Goal: Information Seeking & Learning: Learn about a topic

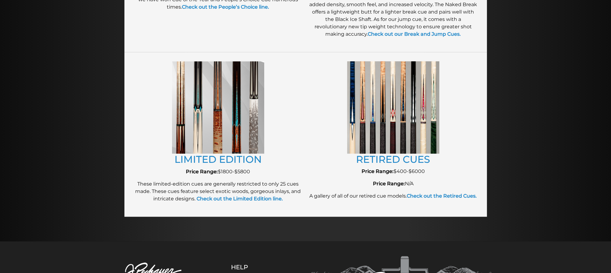
scroll to position [645, 0]
click at [401, 123] on img at bounding box center [393, 107] width 92 height 92
click at [388, 157] on link "RETIRED CUES" at bounding box center [393, 159] width 74 height 12
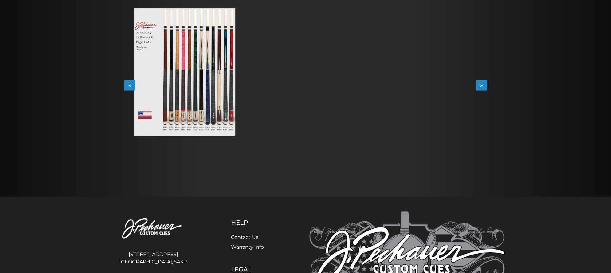
scroll to position [125, 0]
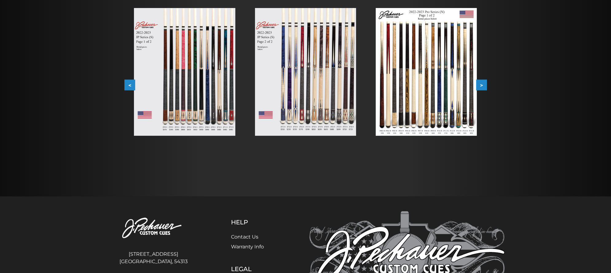
click at [462, 117] on img at bounding box center [426, 72] width 101 height 128
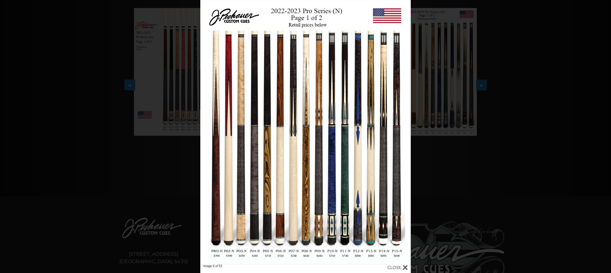
click at [171, 155] on div "Image 6 of 53" at bounding box center [305, 136] width 611 height 273
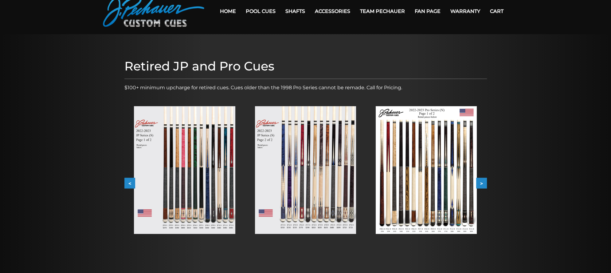
scroll to position [20, 0]
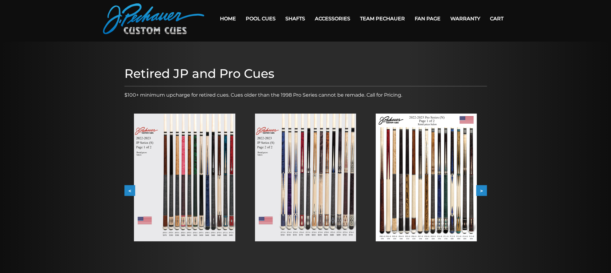
click at [228, 179] on img at bounding box center [184, 177] width 101 height 128
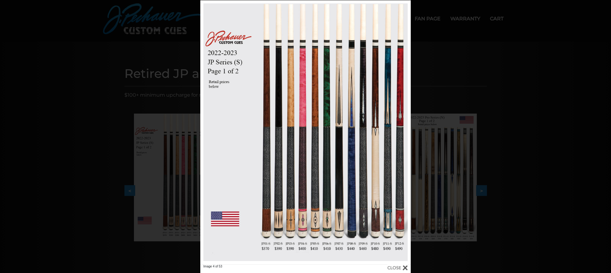
click at [143, 107] on div "Image 4 of 53" at bounding box center [305, 136] width 611 height 273
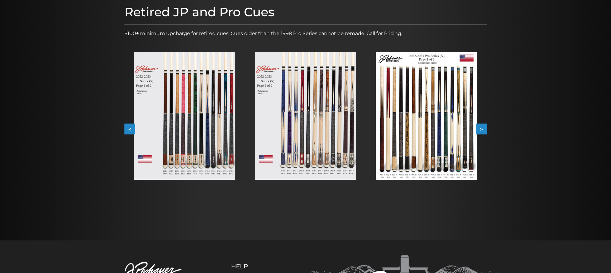
scroll to position [81, 0]
click at [480, 128] on button ">" at bounding box center [481, 129] width 11 height 11
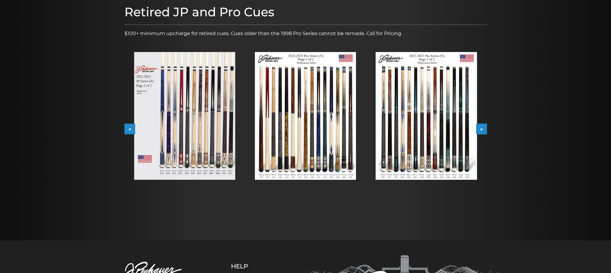
click at [479, 128] on button ">" at bounding box center [481, 129] width 11 height 11
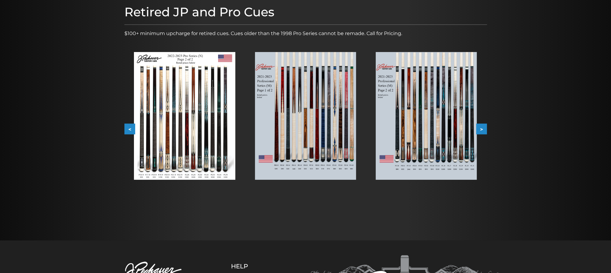
click at [479, 128] on button ">" at bounding box center [481, 129] width 11 height 11
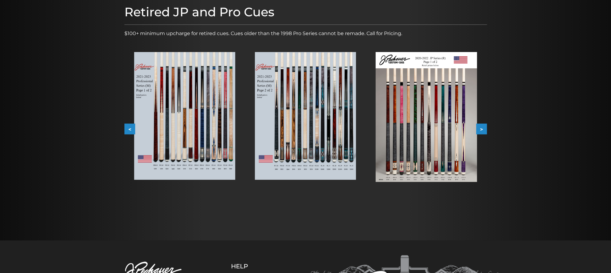
click at [479, 128] on button ">" at bounding box center [481, 129] width 11 height 11
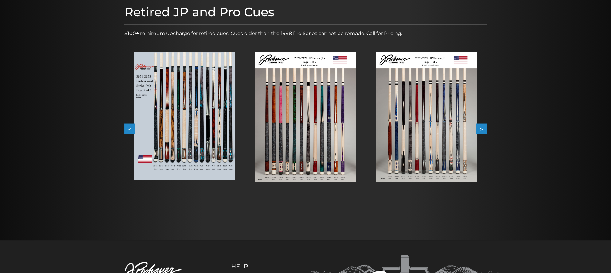
click at [479, 128] on button ">" at bounding box center [481, 129] width 11 height 11
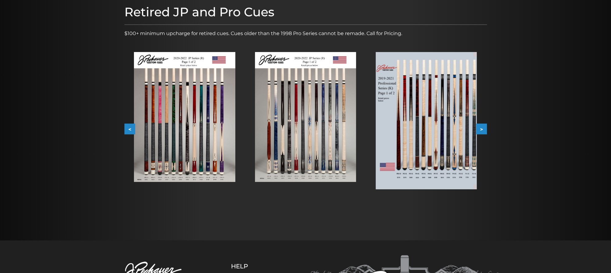
click at [479, 128] on button ">" at bounding box center [481, 129] width 11 height 11
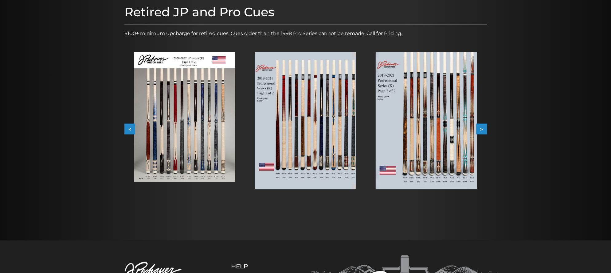
click at [479, 128] on button ">" at bounding box center [481, 129] width 11 height 11
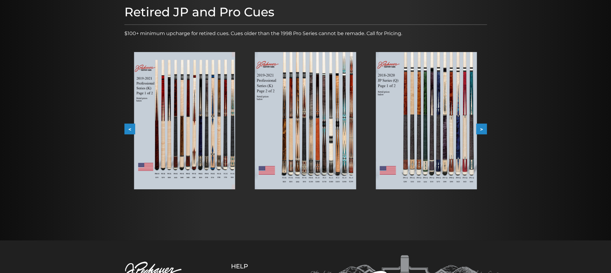
click at [479, 128] on button ">" at bounding box center [481, 129] width 11 height 11
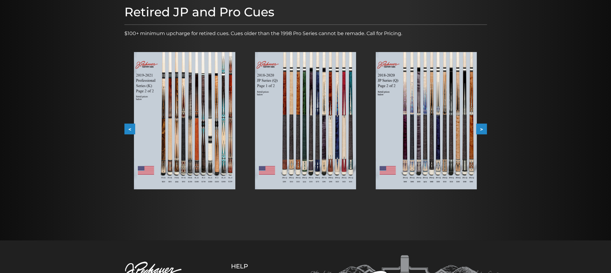
click at [479, 128] on button ">" at bounding box center [481, 129] width 11 height 11
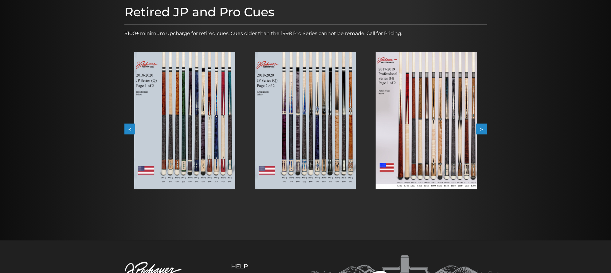
click at [479, 128] on button ">" at bounding box center [481, 129] width 11 height 11
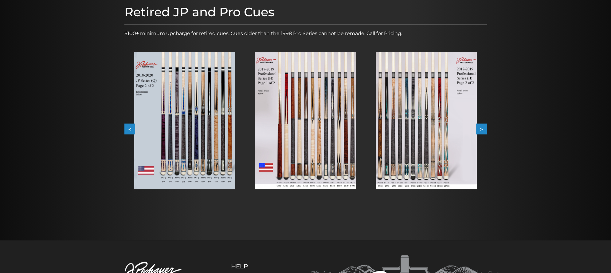
click at [483, 130] on button ">" at bounding box center [481, 129] width 11 height 11
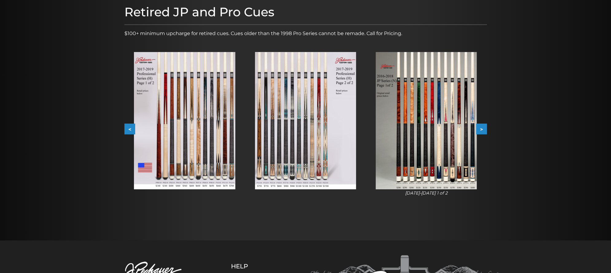
click at [483, 129] on button ">" at bounding box center [481, 129] width 11 height 11
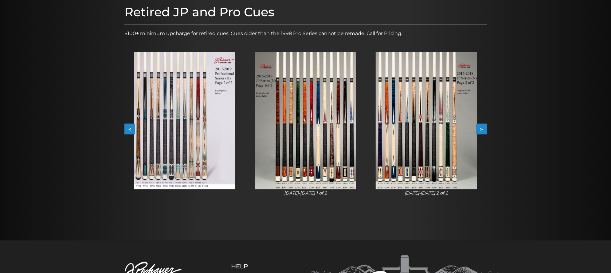
click at [483, 129] on button ">" at bounding box center [481, 129] width 11 height 11
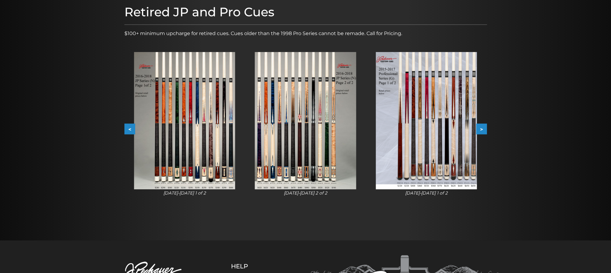
click at [483, 129] on button ">" at bounding box center [481, 129] width 11 height 11
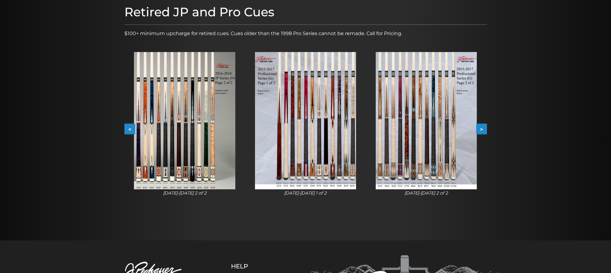
click at [483, 129] on button ">" at bounding box center [481, 129] width 11 height 11
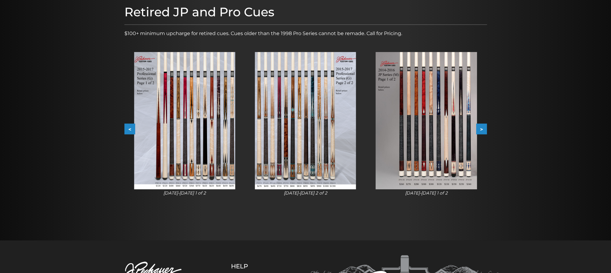
click at [483, 129] on button ">" at bounding box center [481, 129] width 11 height 11
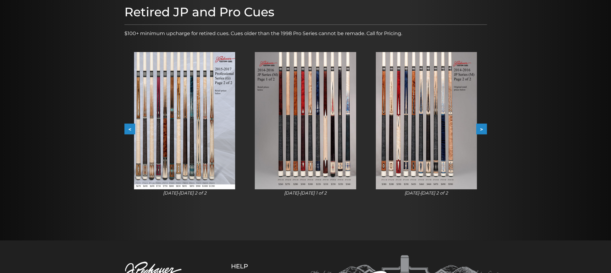
click at [483, 129] on button ">" at bounding box center [481, 129] width 11 height 11
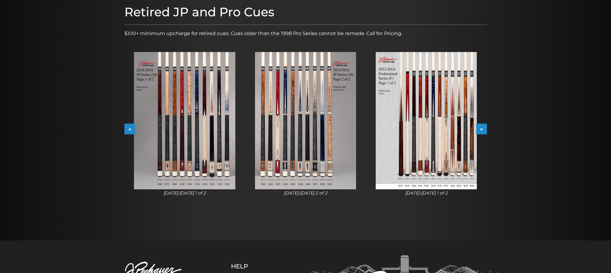
click at [483, 129] on button ">" at bounding box center [481, 129] width 11 height 11
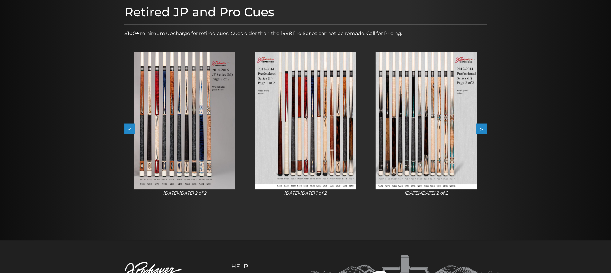
click at [482, 129] on button ">" at bounding box center [481, 129] width 11 height 11
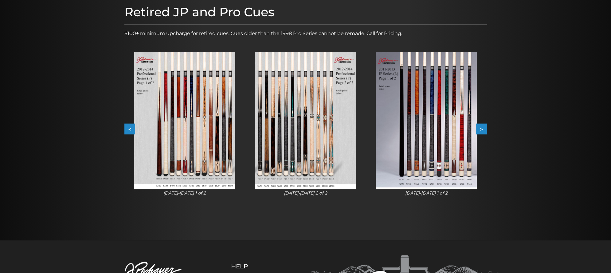
click at [482, 129] on button ">" at bounding box center [481, 129] width 11 height 11
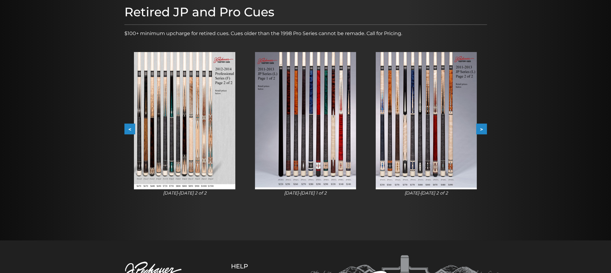
click at [482, 129] on button ">" at bounding box center [481, 129] width 11 height 11
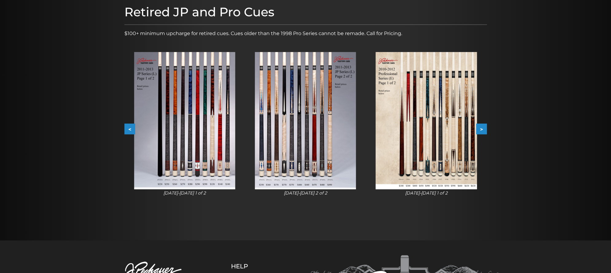
click at [482, 129] on button ">" at bounding box center [481, 129] width 11 height 11
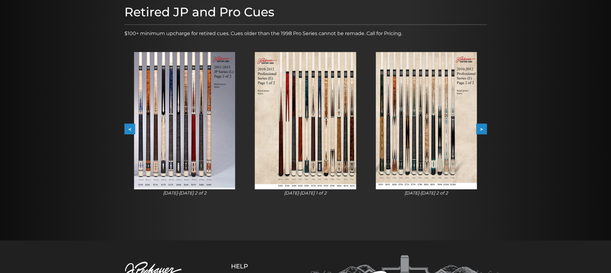
click at [482, 129] on button ">" at bounding box center [481, 129] width 11 height 11
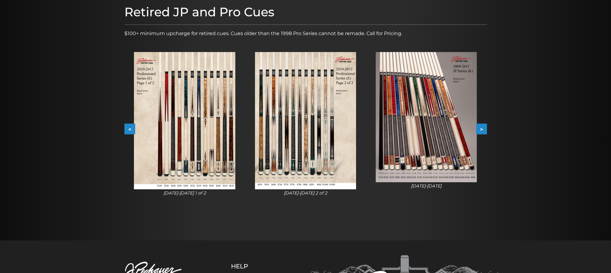
click at [482, 129] on button ">" at bounding box center [481, 129] width 11 height 11
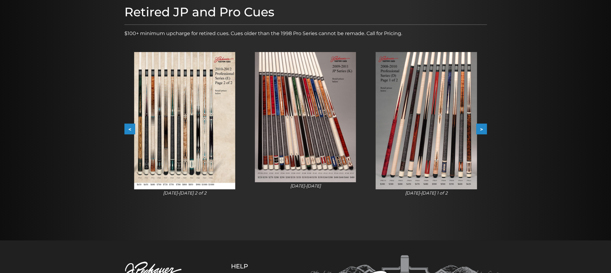
click at [482, 129] on button ">" at bounding box center [481, 129] width 11 height 11
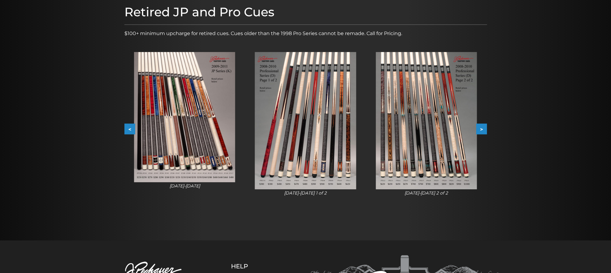
click at [482, 129] on button ">" at bounding box center [481, 129] width 11 height 11
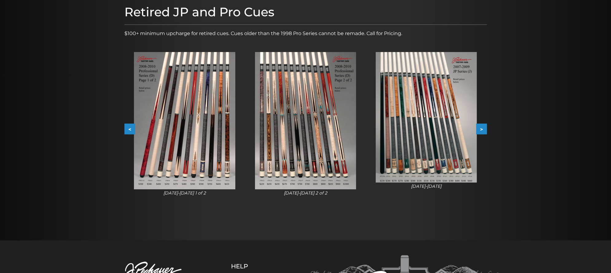
click at [482, 129] on button ">" at bounding box center [481, 129] width 11 height 11
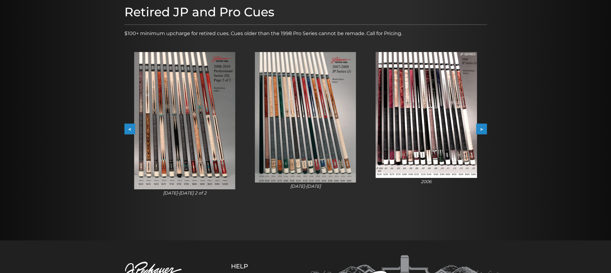
click at [482, 129] on button ">" at bounding box center [481, 129] width 11 height 11
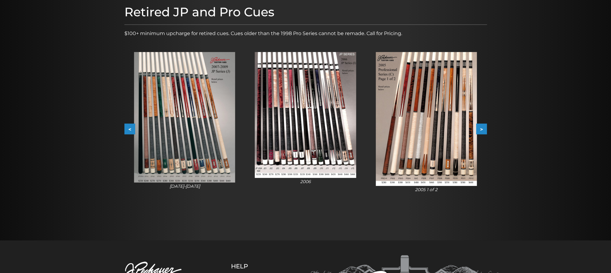
click at [482, 129] on button ">" at bounding box center [481, 129] width 11 height 11
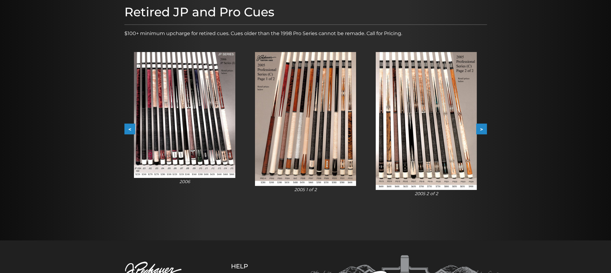
click at [482, 129] on button ">" at bounding box center [481, 129] width 11 height 11
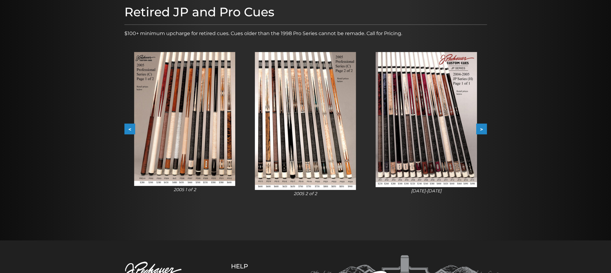
click at [482, 129] on button ">" at bounding box center [481, 129] width 11 height 11
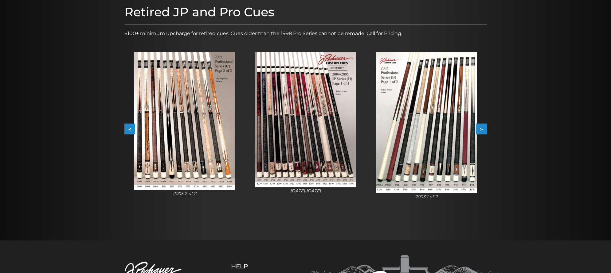
click at [482, 129] on button ">" at bounding box center [481, 129] width 11 height 11
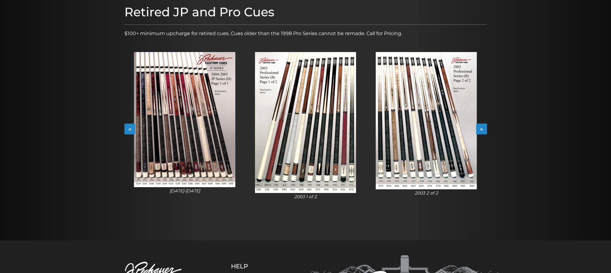
click at [482, 129] on button ">" at bounding box center [481, 129] width 11 height 11
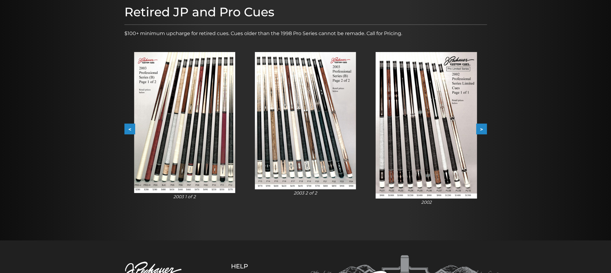
click at [482, 129] on button ">" at bounding box center [481, 129] width 11 height 11
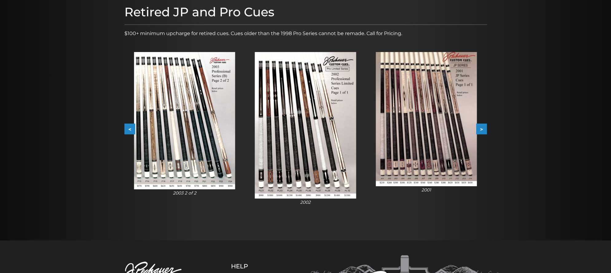
click at [482, 129] on button ">" at bounding box center [481, 129] width 11 height 11
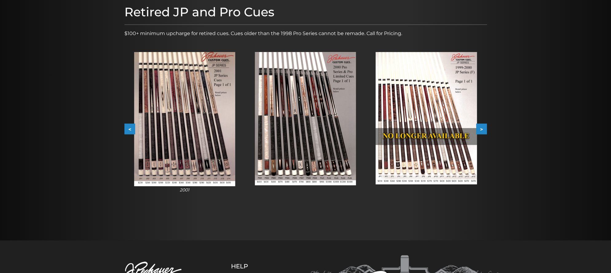
click at [482, 129] on button ">" at bounding box center [481, 129] width 11 height 11
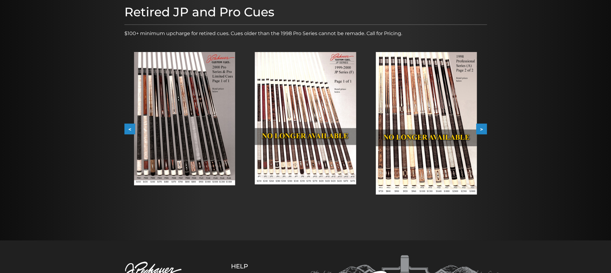
click at [482, 129] on button ">" at bounding box center [481, 129] width 11 height 11
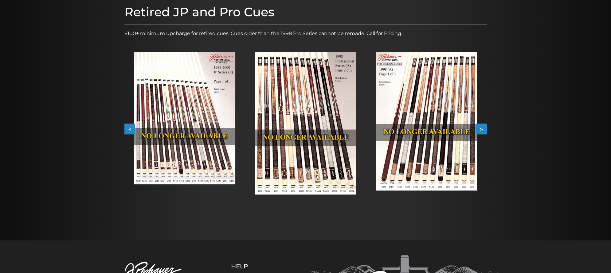
click at [482, 129] on button ">" at bounding box center [481, 129] width 11 height 11
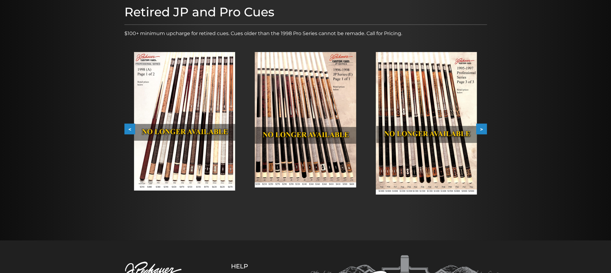
click at [486, 128] on button ">" at bounding box center [481, 129] width 11 height 11
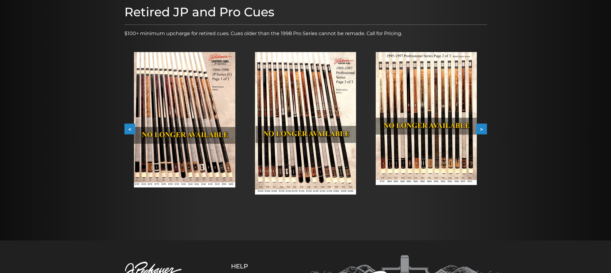
click at [486, 128] on button ">" at bounding box center [481, 129] width 11 height 11
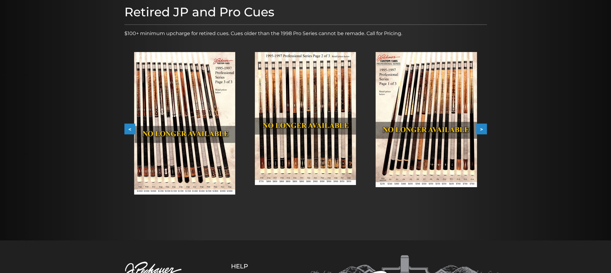
click at [486, 128] on button ">" at bounding box center [481, 129] width 11 height 11
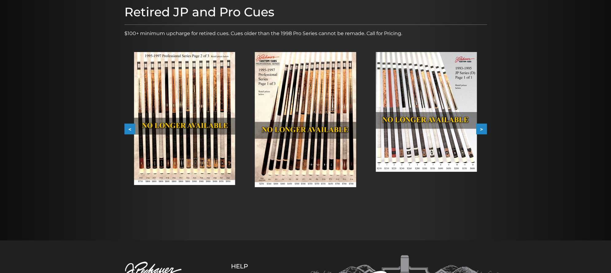
click at [486, 128] on button ">" at bounding box center [481, 129] width 11 height 11
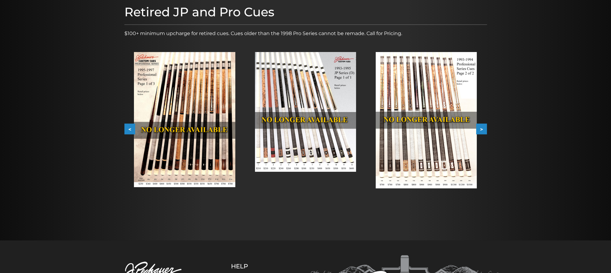
click at [486, 128] on button ">" at bounding box center [481, 129] width 11 height 11
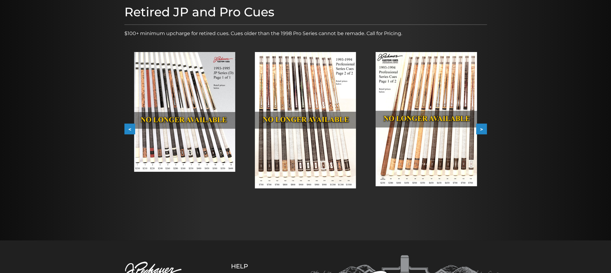
click at [486, 128] on button ">" at bounding box center [481, 129] width 11 height 11
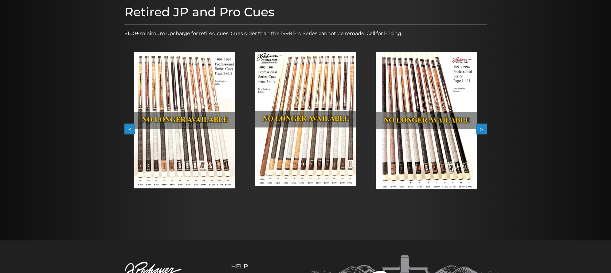
click at [486, 128] on button ">" at bounding box center [481, 129] width 11 height 11
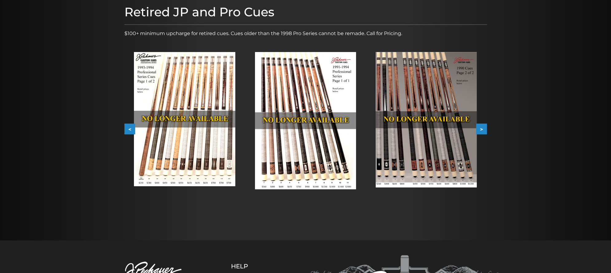
click at [485, 129] on button ">" at bounding box center [481, 129] width 11 height 11
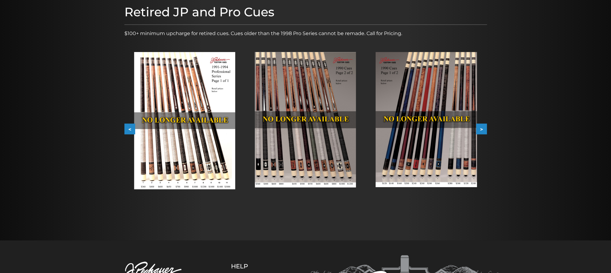
click at [485, 129] on button ">" at bounding box center [481, 129] width 11 height 11
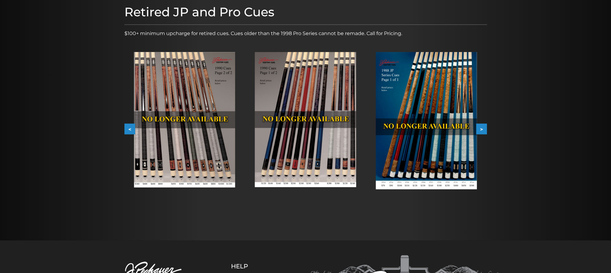
click at [485, 129] on button ">" at bounding box center [481, 129] width 11 height 11
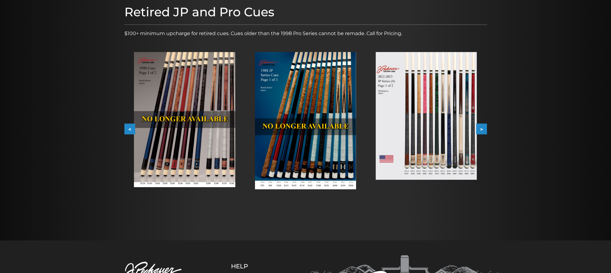
click at [485, 129] on button ">" at bounding box center [481, 129] width 11 height 11
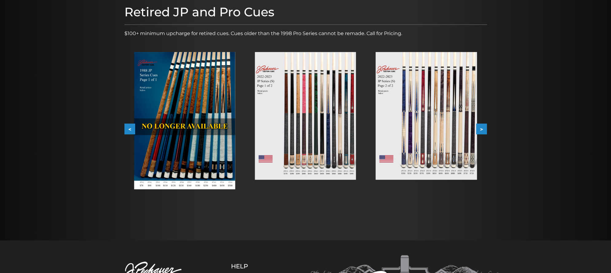
click at [127, 128] on button "<" at bounding box center [129, 129] width 11 height 11
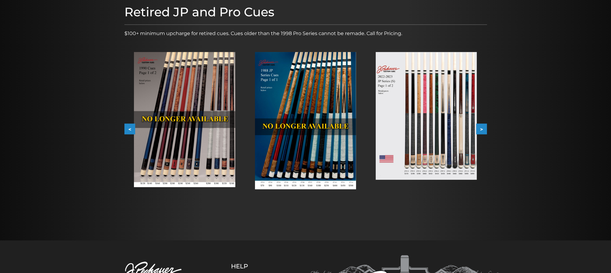
click at [127, 128] on button "<" at bounding box center [129, 129] width 11 height 11
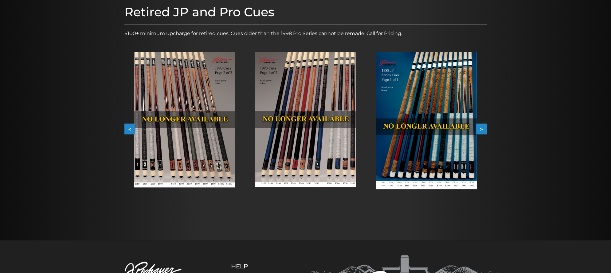
click at [127, 128] on button "<" at bounding box center [129, 129] width 11 height 11
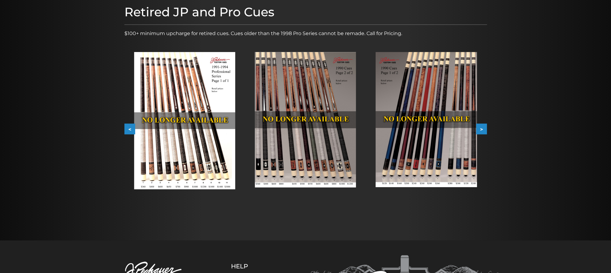
click at [127, 128] on button "<" at bounding box center [129, 129] width 11 height 11
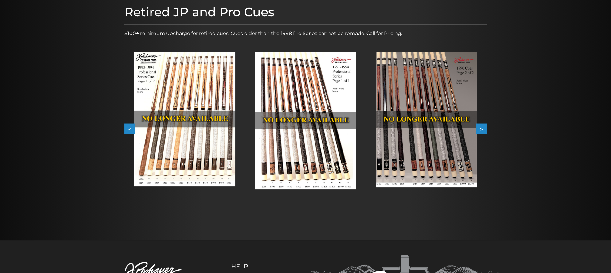
click at [126, 129] on button "<" at bounding box center [129, 129] width 11 height 11
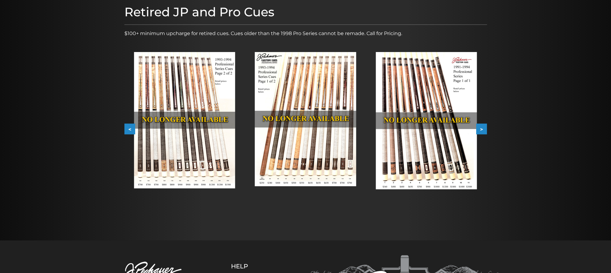
click at [126, 128] on button "<" at bounding box center [129, 129] width 11 height 11
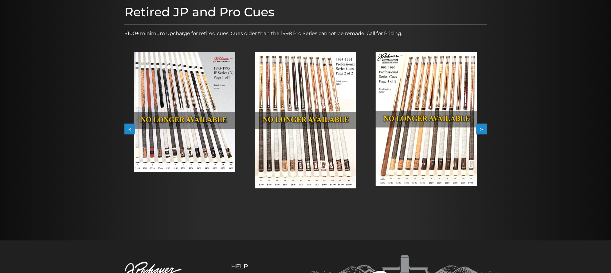
click at [126, 128] on button "<" at bounding box center [129, 129] width 11 height 11
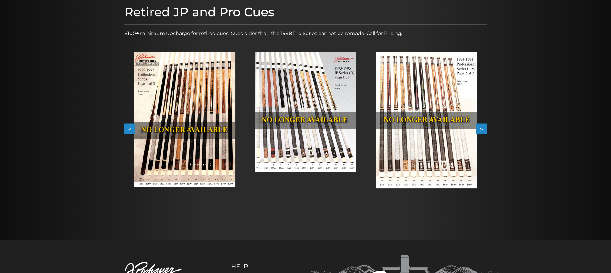
click at [129, 127] on button "<" at bounding box center [129, 129] width 11 height 11
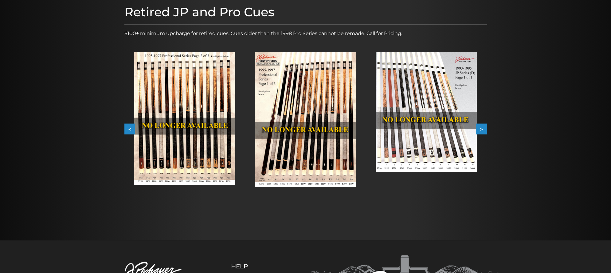
click at [128, 128] on button "<" at bounding box center [129, 129] width 11 height 11
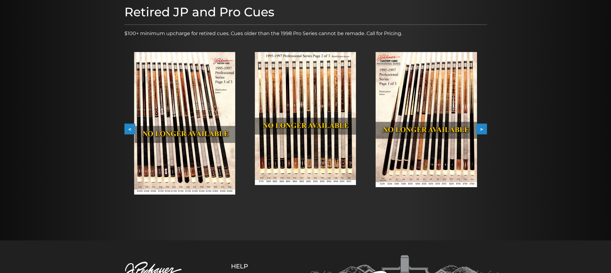
click at [335, 153] on img at bounding box center [305, 118] width 101 height 133
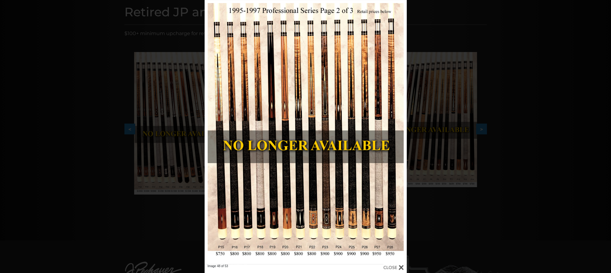
click at [428, 21] on div "Image 48 of 53" at bounding box center [305, 136] width 611 height 273
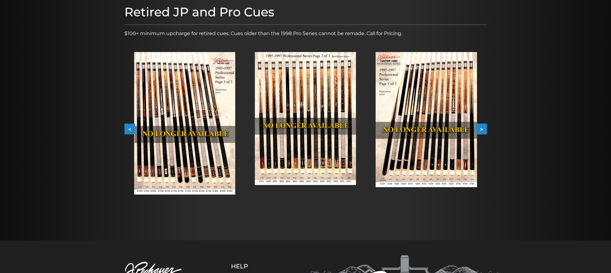
click at [129, 126] on button "<" at bounding box center [129, 129] width 11 height 11
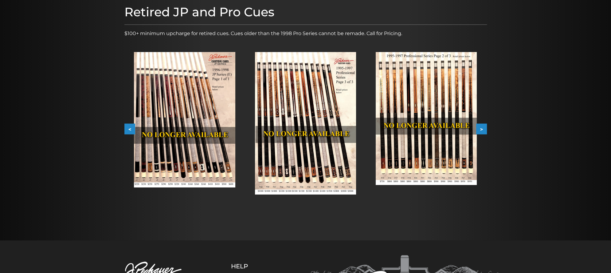
click at [301, 177] on img at bounding box center [305, 123] width 101 height 142
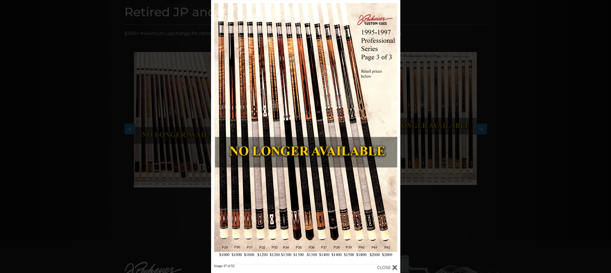
click at [430, 26] on div "Image 47 of 53" at bounding box center [305, 136] width 611 height 273
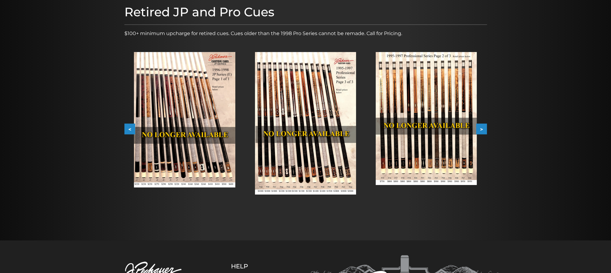
click at [132, 125] on button "<" at bounding box center [129, 129] width 11 height 11
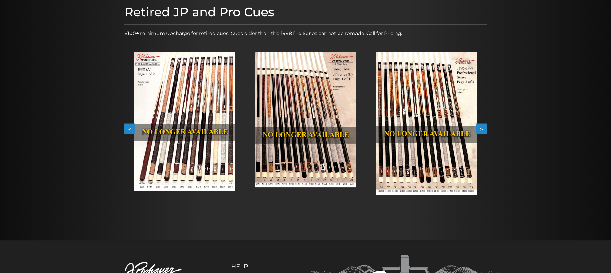
click at [132, 125] on button "<" at bounding box center [129, 129] width 11 height 11
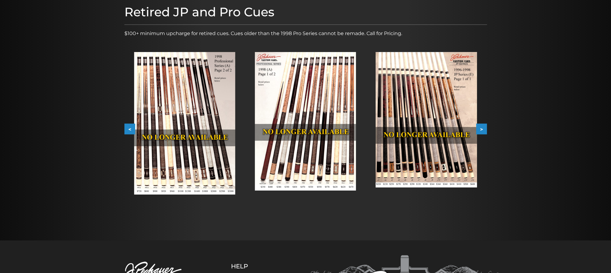
click at [129, 130] on button "<" at bounding box center [129, 129] width 11 height 11
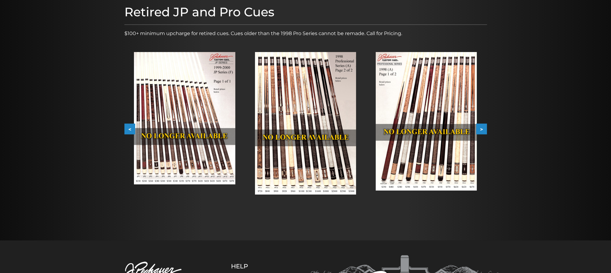
click at [132, 130] on button "<" at bounding box center [129, 129] width 11 height 11
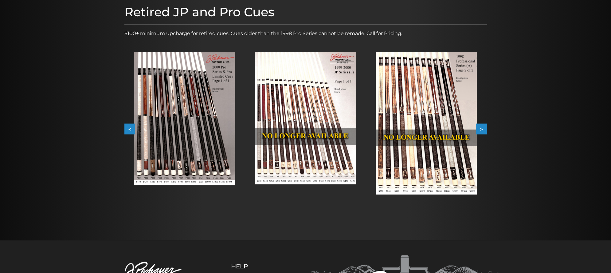
click at [132, 130] on button "<" at bounding box center [129, 129] width 11 height 11
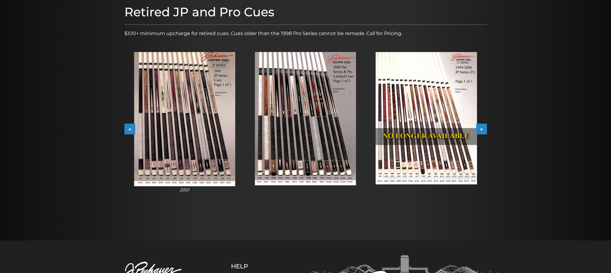
click at [347, 166] on img at bounding box center [305, 118] width 101 height 133
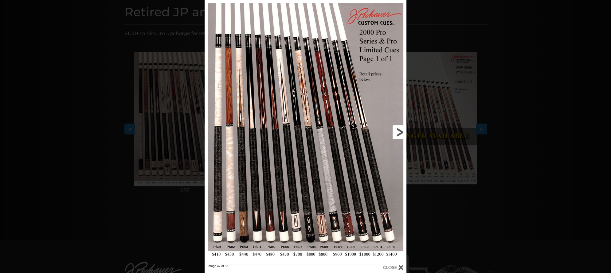
click at [389, 230] on link at bounding box center [361, 132] width 91 height 264
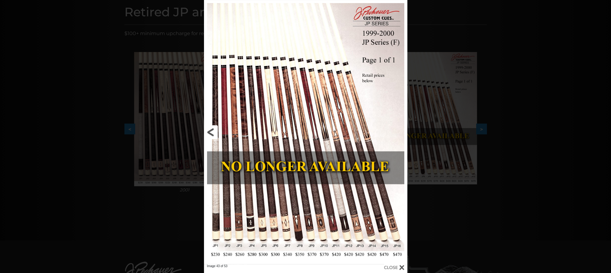
click at [213, 133] on link at bounding box center [250, 132] width 92 height 264
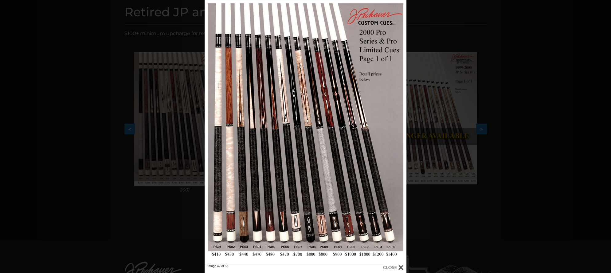
click at [484, 220] on div "Image 42 of 53" at bounding box center [305, 136] width 611 height 273
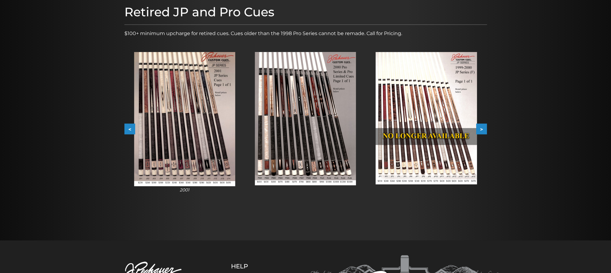
click at [483, 126] on button ">" at bounding box center [481, 129] width 11 height 11
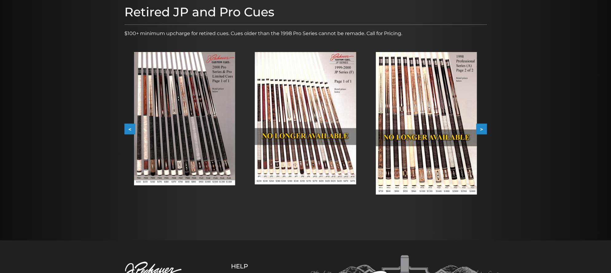
click at [131, 127] on button "<" at bounding box center [129, 129] width 11 height 11
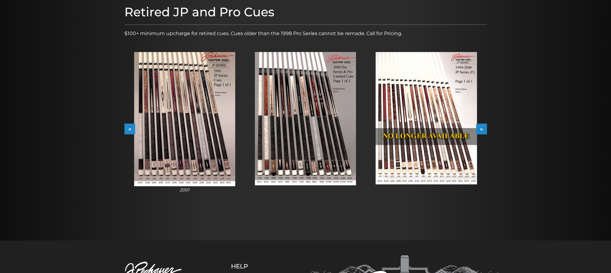
click at [130, 127] on button "<" at bounding box center [129, 129] width 11 height 11
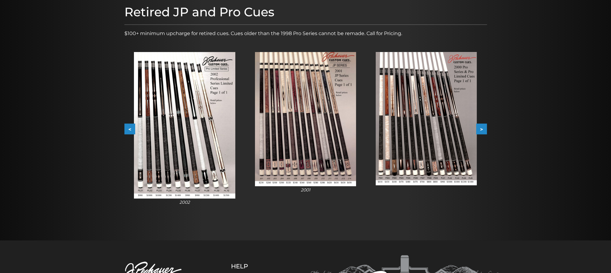
click at [131, 126] on button "<" at bounding box center [129, 129] width 11 height 11
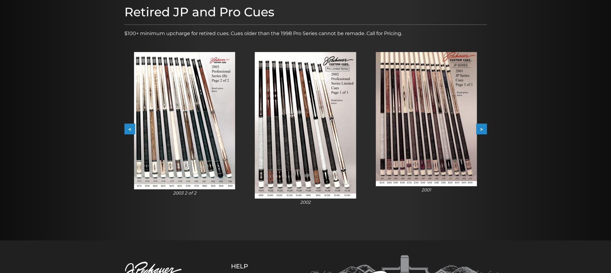
click at [131, 126] on button "<" at bounding box center [129, 129] width 11 height 11
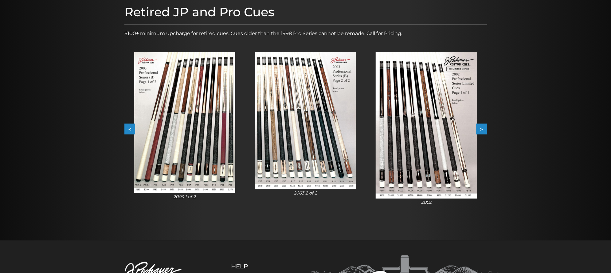
click at [131, 126] on button "<" at bounding box center [129, 129] width 11 height 11
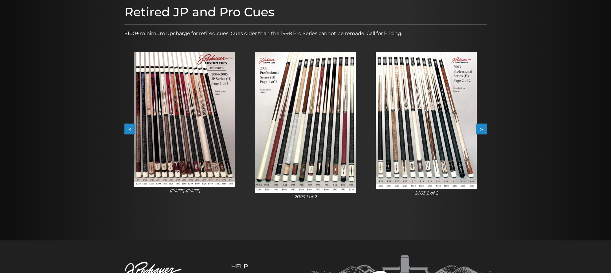
click at [131, 126] on button "<" at bounding box center [129, 129] width 11 height 11
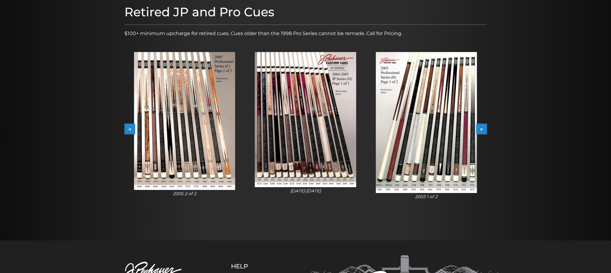
click at [131, 126] on button "<" at bounding box center [129, 129] width 11 height 11
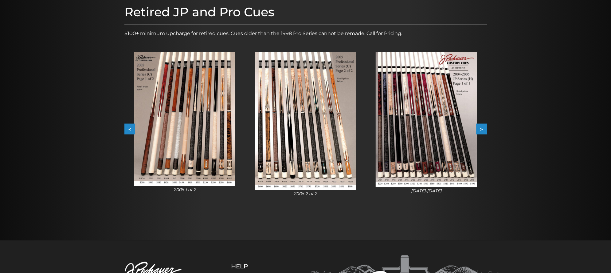
click at [131, 126] on button "<" at bounding box center [129, 129] width 11 height 11
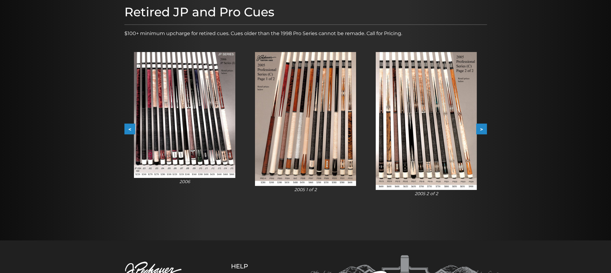
click at [131, 126] on button "<" at bounding box center [129, 129] width 11 height 11
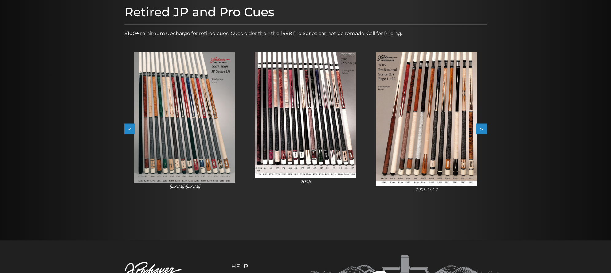
click at [131, 126] on button "<" at bounding box center [129, 129] width 11 height 11
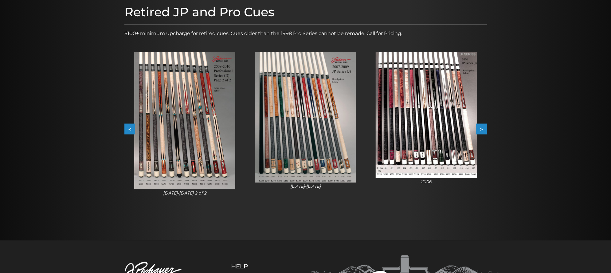
click at [131, 126] on button "<" at bounding box center [129, 129] width 11 height 11
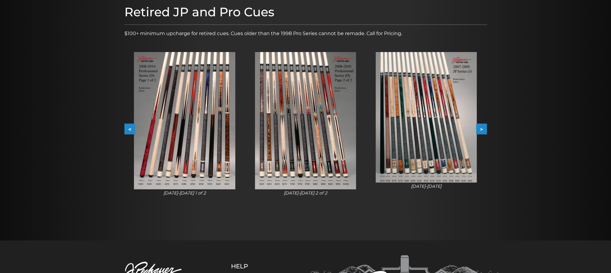
click at [131, 126] on button "<" at bounding box center [129, 129] width 11 height 11
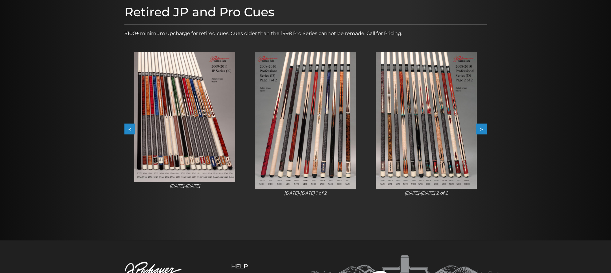
click at [131, 126] on button "<" at bounding box center [129, 129] width 11 height 11
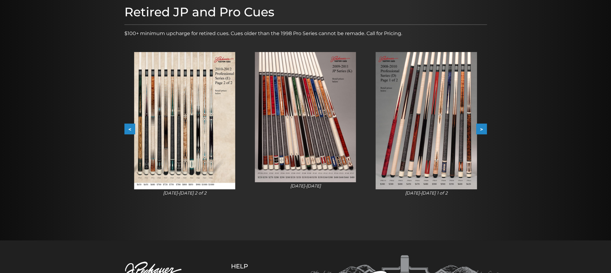
click at [131, 126] on button "<" at bounding box center [129, 129] width 11 height 11
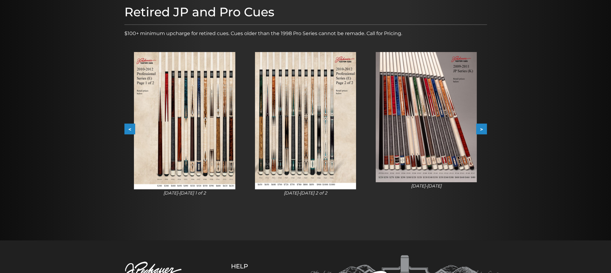
click at [483, 124] on button ">" at bounding box center [481, 129] width 11 height 11
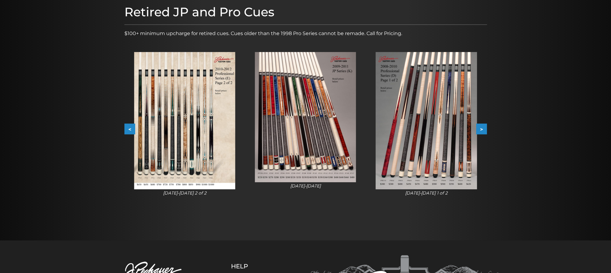
click at [484, 124] on button ">" at bounding box center [481, 129] width 11 height 11
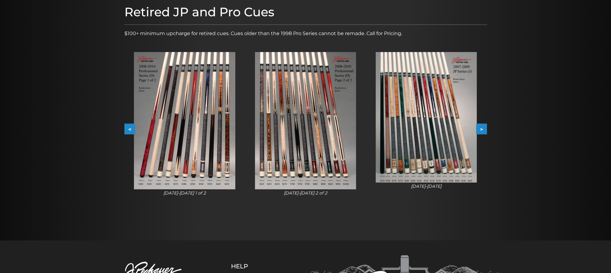
click at [484, 124] on button ">" at bounding box center [481, 129] width 11 height 11
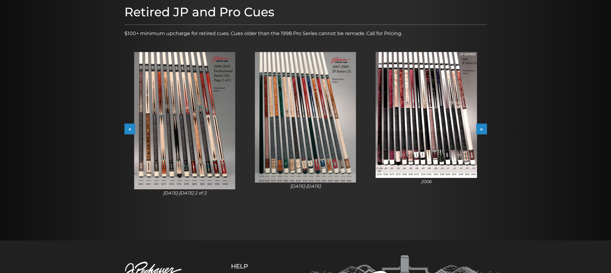
click at [484, 124] on button ">" at bounding box center [481, 129] width 11 height 11
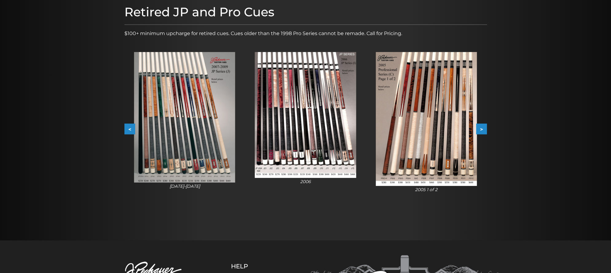
click at [484, 124] on button ">" at bounding box center [481, 129] width 11 height 11
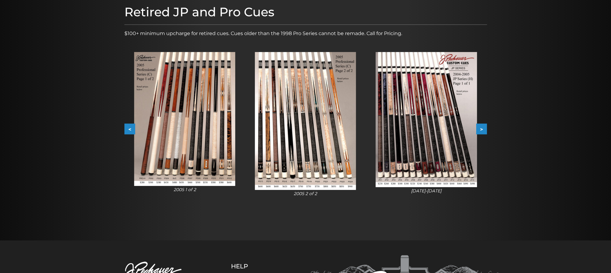
click at [484, 124] on button ">" at bounding box center [481, 129] width 11 height 11
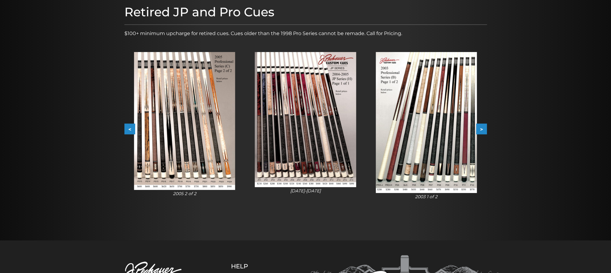
click at [484, 124] on button ">" at bounding box center [481, 129] width 11 height 11
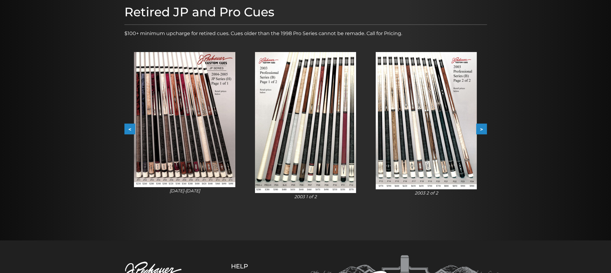
click at [484, 124] on button ">" at bounding box center [481, 129] width 11 height 11
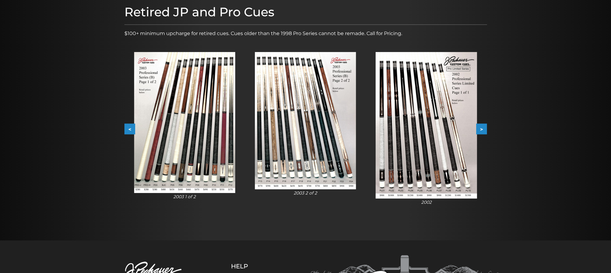
click at [486, 124] on button ">" at bounding box center [481, 129] width 11 height 11
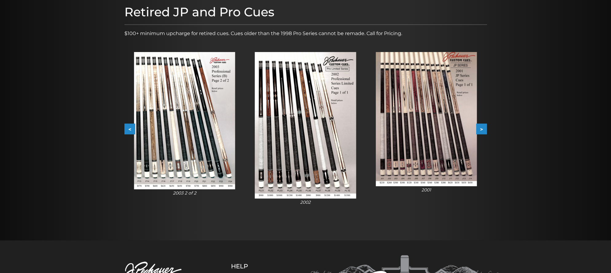
click at [486, 124] on button ">" at bounding box center [481, 129] width 11 height 11
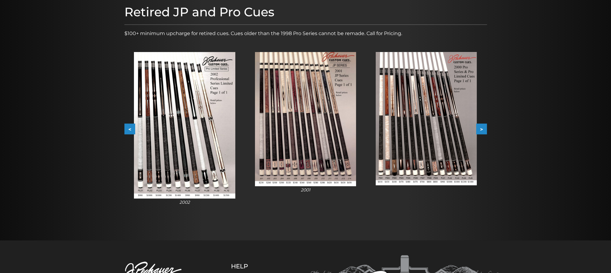
click at [486, 124] on button ">" at bounding box center [481, 129] width 11 height 11
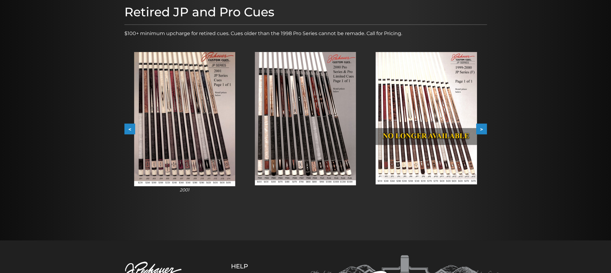
click at [349, 160] on img at bounding box center [305, 118] width 101 height 133
